Goal: Check status: Check status

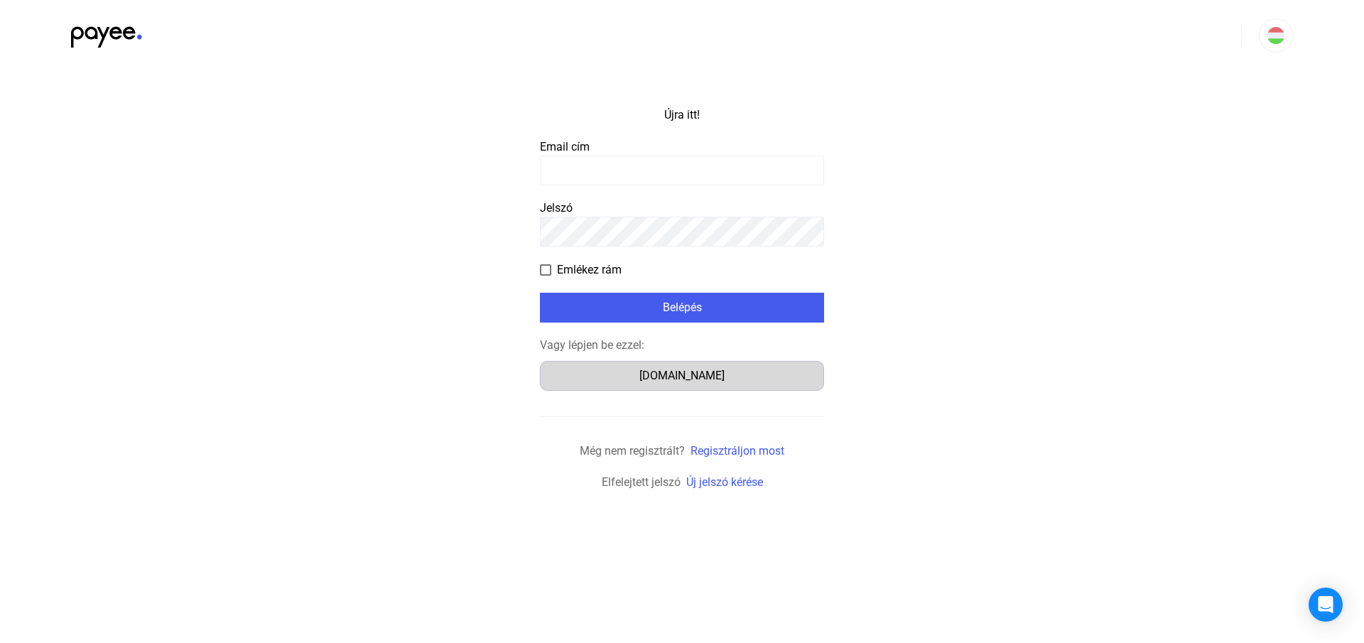
click at [676, 374] on font "Számlázz.hu" at bounding box center [681, 375] width 85 height 13
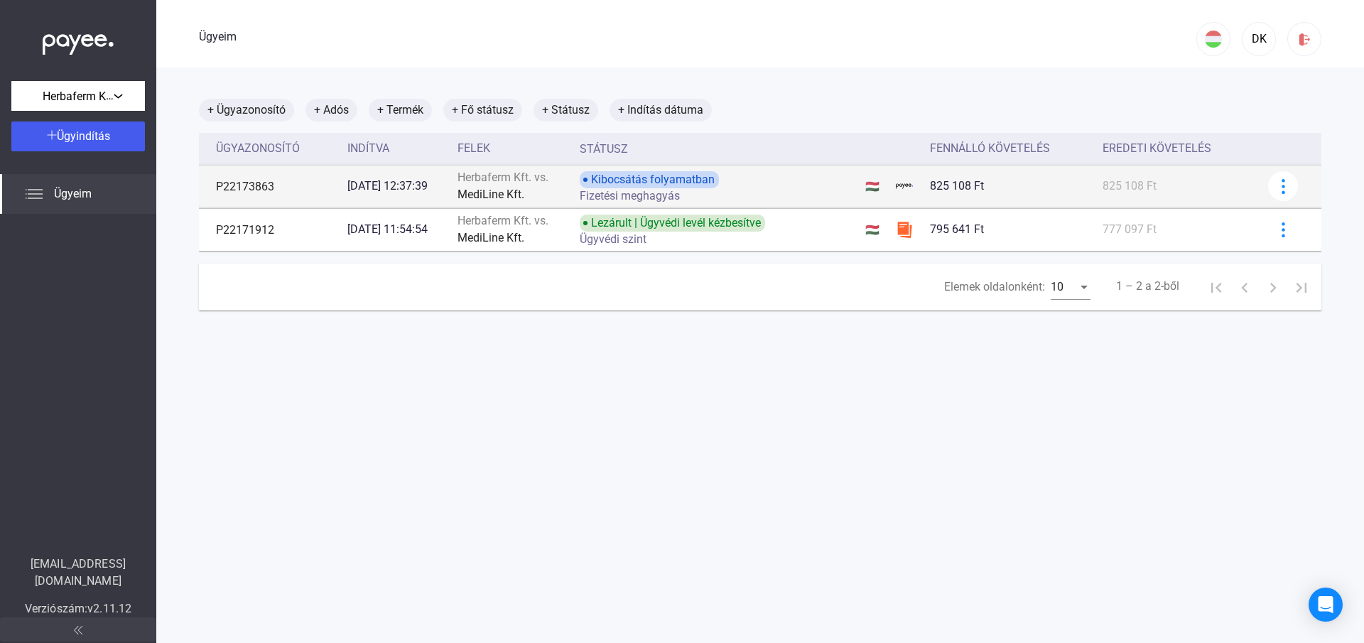
click at [627, 185] on font "Kibocsátás folyamatban" at bounding box center [653, 179] width 124 height 13
